Goal: Task Accomplishment & Management: Complete application form

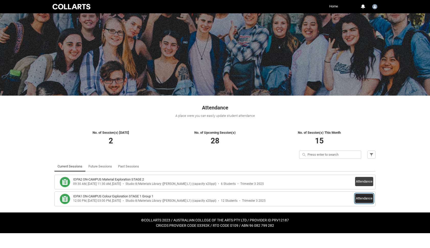
click at [364, 198] on button "Attendance" at bounding box center [364, 198] width 18 height 9
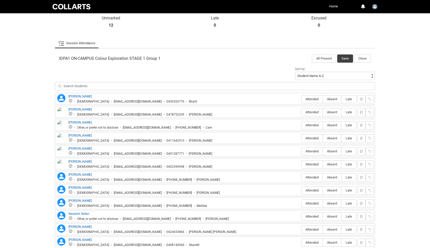
scroll to position [152, 0]
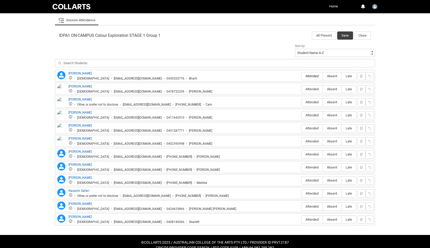
click at [310, 74] on label "Attended" at bounding box center [311, 76] width 21 height 8
click at [301, 76] on input "Attended" at bounding box center [301, 76] width 0 height 0
type lightning-radio-group "Attended"
radio input "true"
click at [307, 103] on span "Attended" at bounding box center [311, 102] width 21 height 4
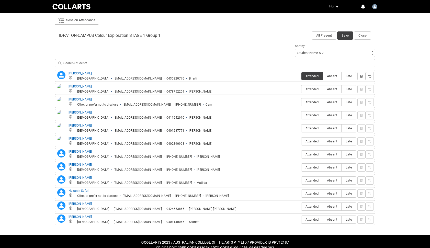
click at [301, 102] on input "Attended" at bounding box center [301, 102] width 0 height 0
type lightning-radio-group "Attended"
radio input "true"
click at [307, 118] on label "Attended" at bounding box center [311, 115] width 21 height 8
click at [301, 115] on input "Attended" at bounding box center [301, 115] width 0 height 0
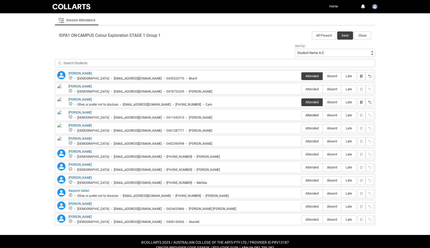
type lightning-radio-group "Attended"
radio input "true"
click at [309, 169] on span "Attended" at bounding box center [311, 167] width 21 height 4
click at [301, 167] on input "Attended" at bounding box center [301, 167] width 0 height 0
type lightning-radio-group "Attended"
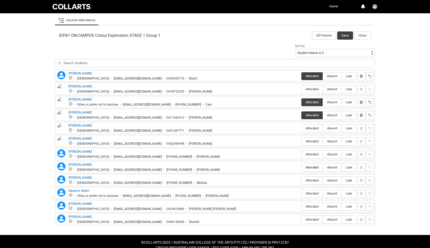
radio input "true"
click at [309, 206] on span "Attended" at bounding box center [311, 206] width 21 height 4
click at [301, 206] on input "Attended" at bounding box center [301, 206] width 0 height 0
type lightning-radio-group "Attended"
radio input "true"
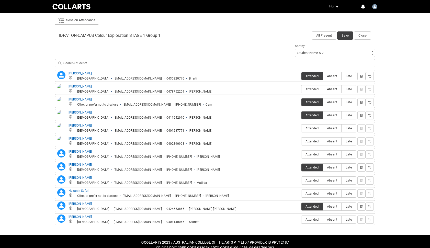
click at [331, 90] on span "Absent" at bounding box center [332, 89] width 18 height 4
click at [323, 89] on input "Absent" at bounding box center [322, 89] width 0 height 0
type lightning-radio-group "Absent"
radio input "true"
click at [330, 130] on span "Absent" at bounding box center [332, 128] width 18 height 4
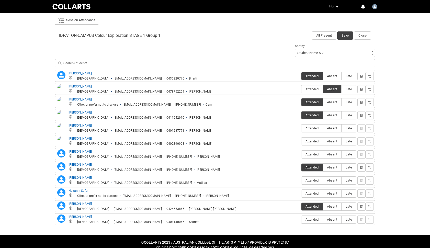
click at [323, 128] on input "Absent" at bounding box center [322, 128] width 0 height 0
type lightning-radio-group "Absent"
radio input "true"
click at [330, 138] on label "Absent" at bounding box center [332, 141] width 18 height 8
click at [323, 141] on input "Absent" at bounding box center [322, 141] width 0 height 0
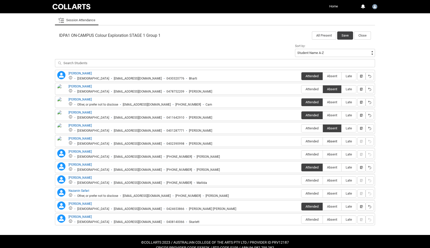
type lightning-radio-group "Absent"
radio input "true"
click at [329, 158] on div "Attended Absent Late" at bounding box center [328, 154] width 55 height 8
click at [329, 154] on span "Absent" at bounding box center [332, 154] width 18 height 4
click at [323, 154] on input "Absent" at bounding box center [322, 154] width 0 height 0
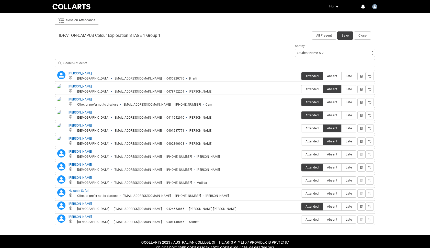
type lightning-radio-group "Absent"
radio input "true"
click at [331, 183] on label "Absent" at bounding box center [332, 181] width 18 height 8
click at [323, 180] on input "Absent" at bounding box center [322, 180] width 0 height 0
type lightning-radio-group "Absent"
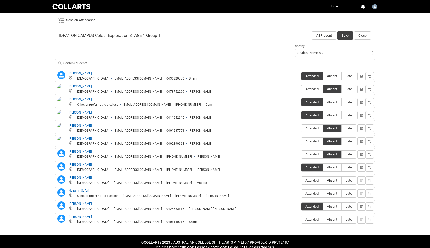
radio input "true"
click at [331, 193] on span "Absent" at bounding box center [332, 193] width 18 height 4
click at [323, 193] on input "Absent" at bounding box center [322, 193] width 0 height 0
type lightning-radio-group "Absent"
radio input "true"
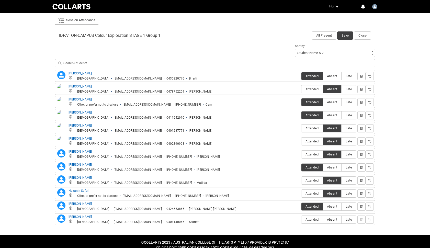
click at [331, 221] on span "Absent" at bounding box center [332, 219] width 18 height 4
click at [323, 219] on input "Absent" at bounding box center [322, 219] width 0 height 0
type lightning-radio-group "Absent"
radio input "true"
click at [344, 33] on button "Save" at bounding box center [345, 35] width 16 height 8
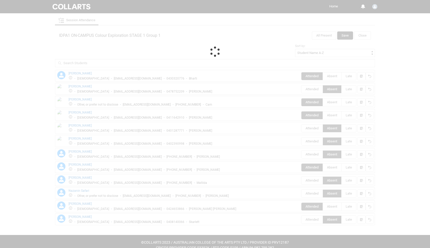
scroll to position [0, 0]
